Goal: Information Seeking & Learning: Check status

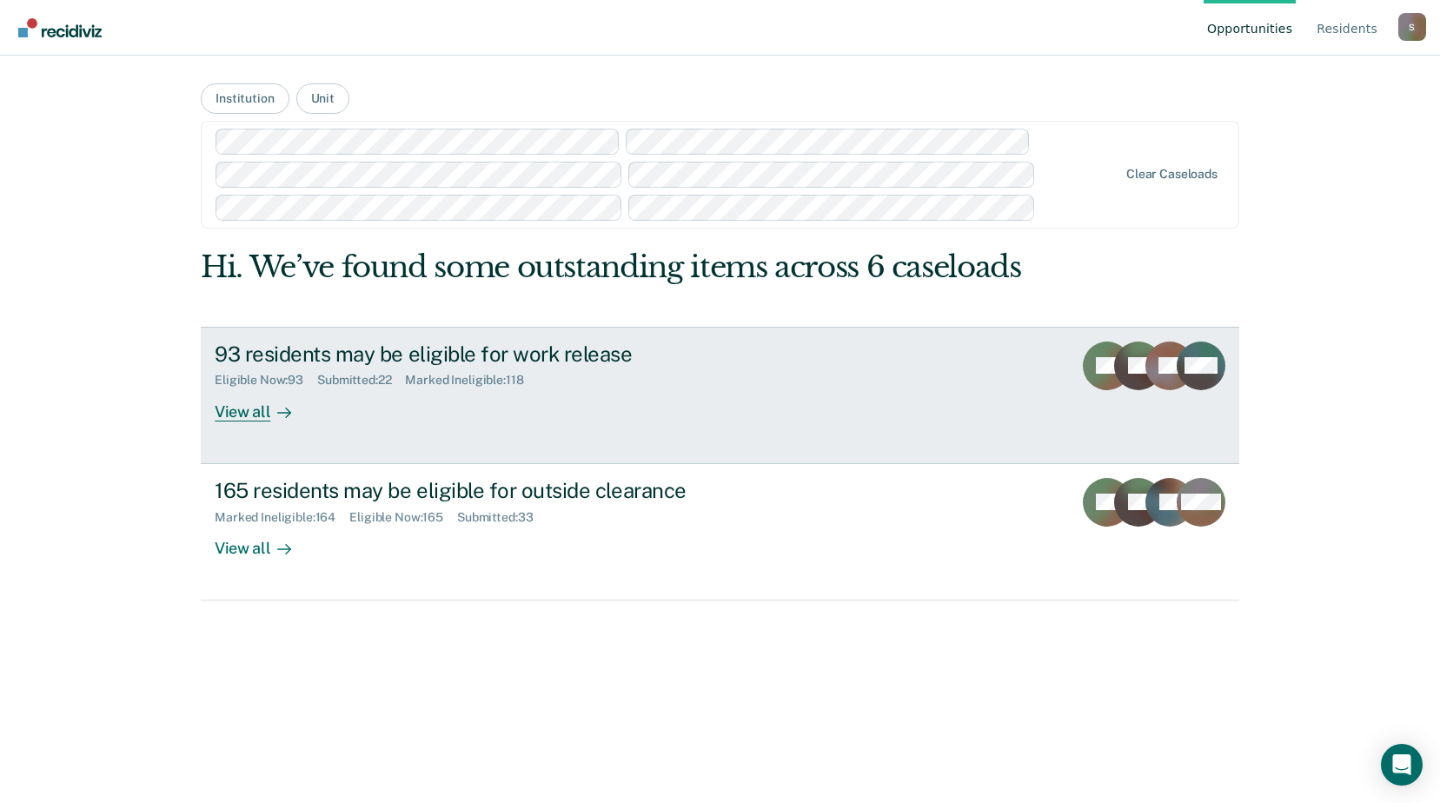
click at [625, 366] on div "Eligible Now : 93 Submitted : 22 Marked Ineligible : 118" at bounding box center [520, 377] width 610 height 22
